Goal: Task Accomplishment & Management: Use online tool/utility

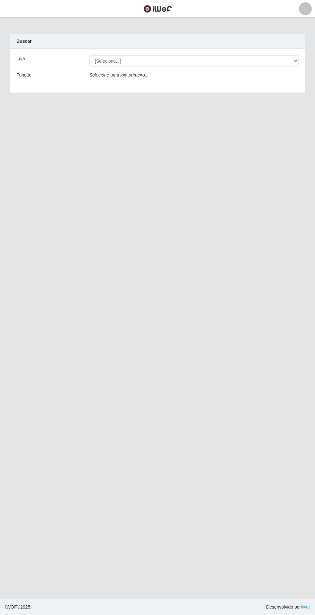
click at [270, 77] on div "Selecione uma loja primeiro..." at bounding box center [194, 76] width 219 height 9
click at [286, 62] on select "[Selecione...] Atacado Vem - Loja 31 [GEOGRAPHIC_DATA]" at bounding box center [193, 60] width 209 height 11
select select "437"
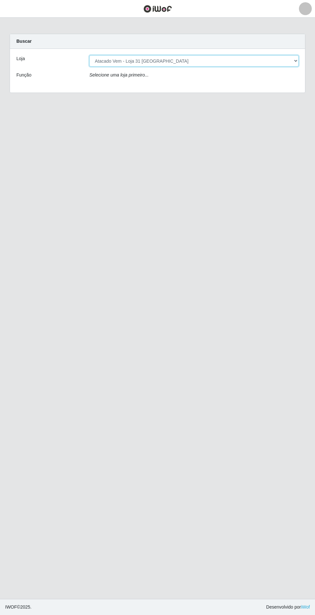
click at [89, 55] on select "[Selecione...] Atacado Vem - Loja 31 [GEOGRAPHIC_DATA]" at bounding box center [193, 60] width 209 height 11
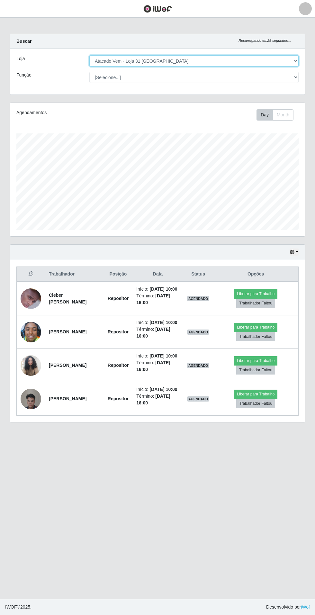
scroll to position [133, 295]
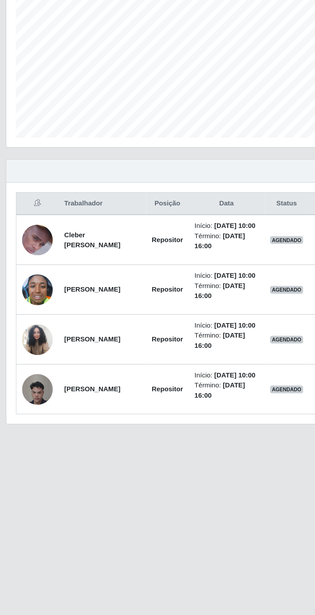
click at [35, 403] on img at bounding box center [31, 399] width 21 height 37
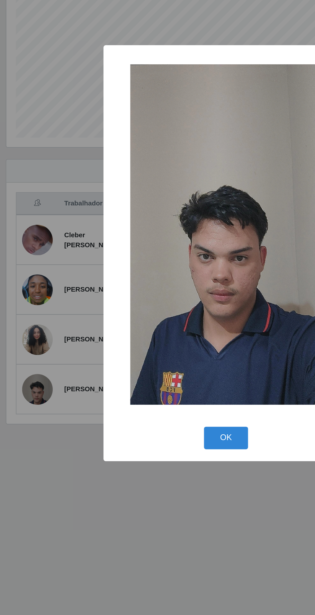
click at [120, 486] on div "× OK Cancel" at bounding box center [157, 307] width 315 height 615
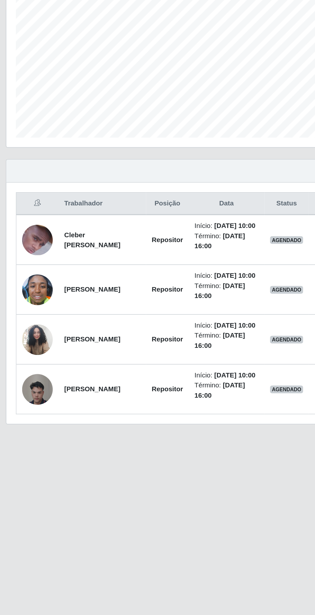
click at [33, 368] on img at bounding box center [31, 365] width 21 height 28
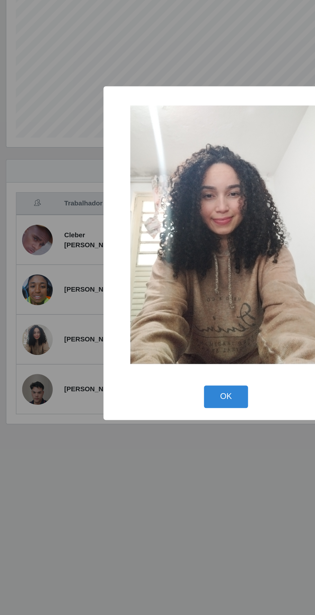
click at [110, 475] on div "× OK Cancel" at bounding box center [157, 307] width 315 height 615
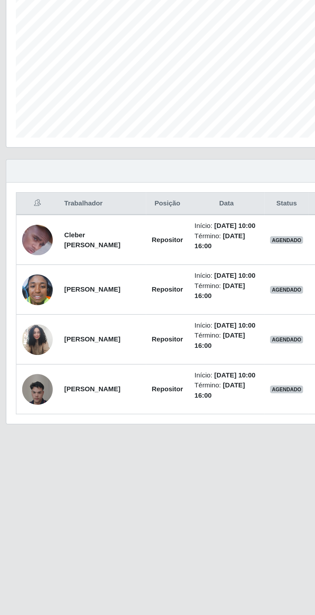
click at [35, 327] on img at bounding box center [31, 331] width 21 height 27
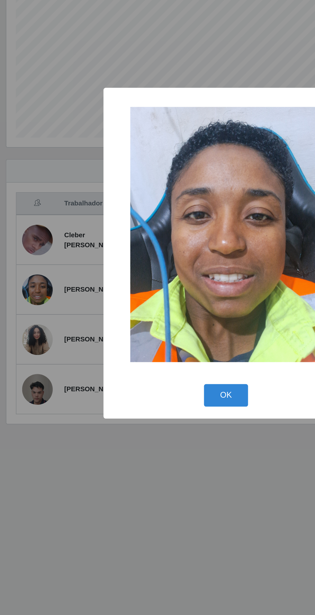
click at [100, 472] on div "× OK Cancel" at bounding box center [157, 307] width 315 height 615
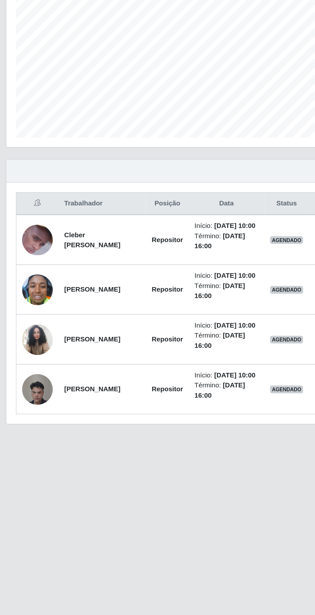
click at [34, 299] on img at bounding box center [31, 298] width 21 height 26
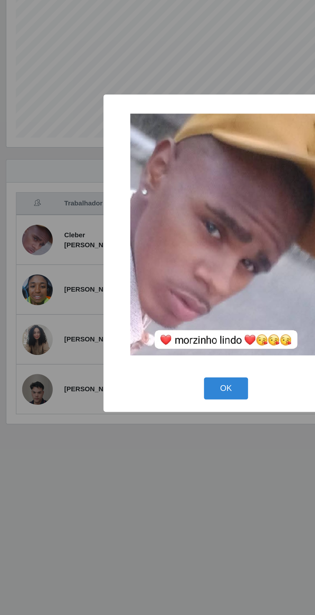
click at [117, 461] on div "× OK Cancel" at bounding box center [157, 307] width 315 height 615
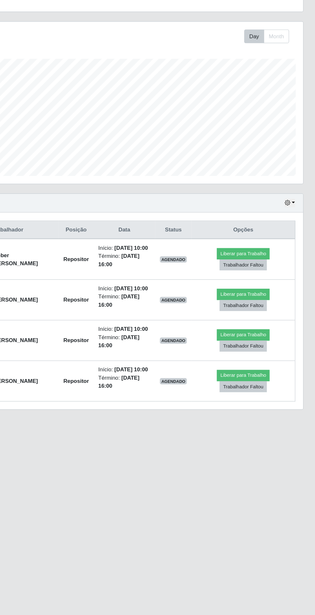
scroll to position [0, 0]
click at [305, 255] on div "Hoje 1 dia 3 dias 1 Semana Não encerrados Trabalhador Posição Data Status Opçõe…" at bounding box center [157, 337] width 305 height 186
click at [297, 251] on button "button" at bounding box center [294, 251] width 9 height 7
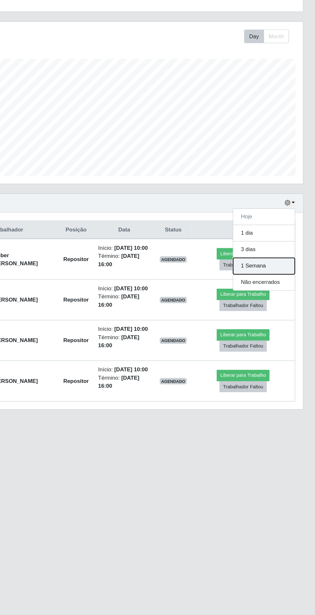
click at [285, 297] on button "1 Semana" at bounding box center [272, 303] width 51 height 13
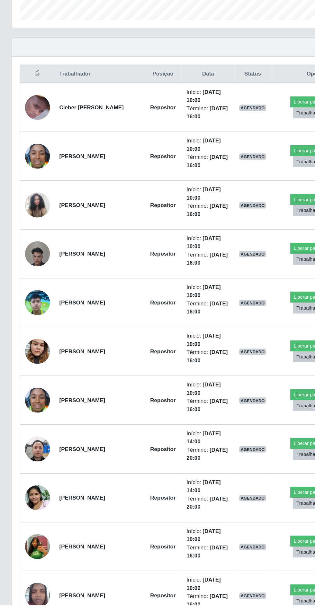
scroll to position [99, 0]
